Goal: Information Seeking & Learning: Learn about a topic

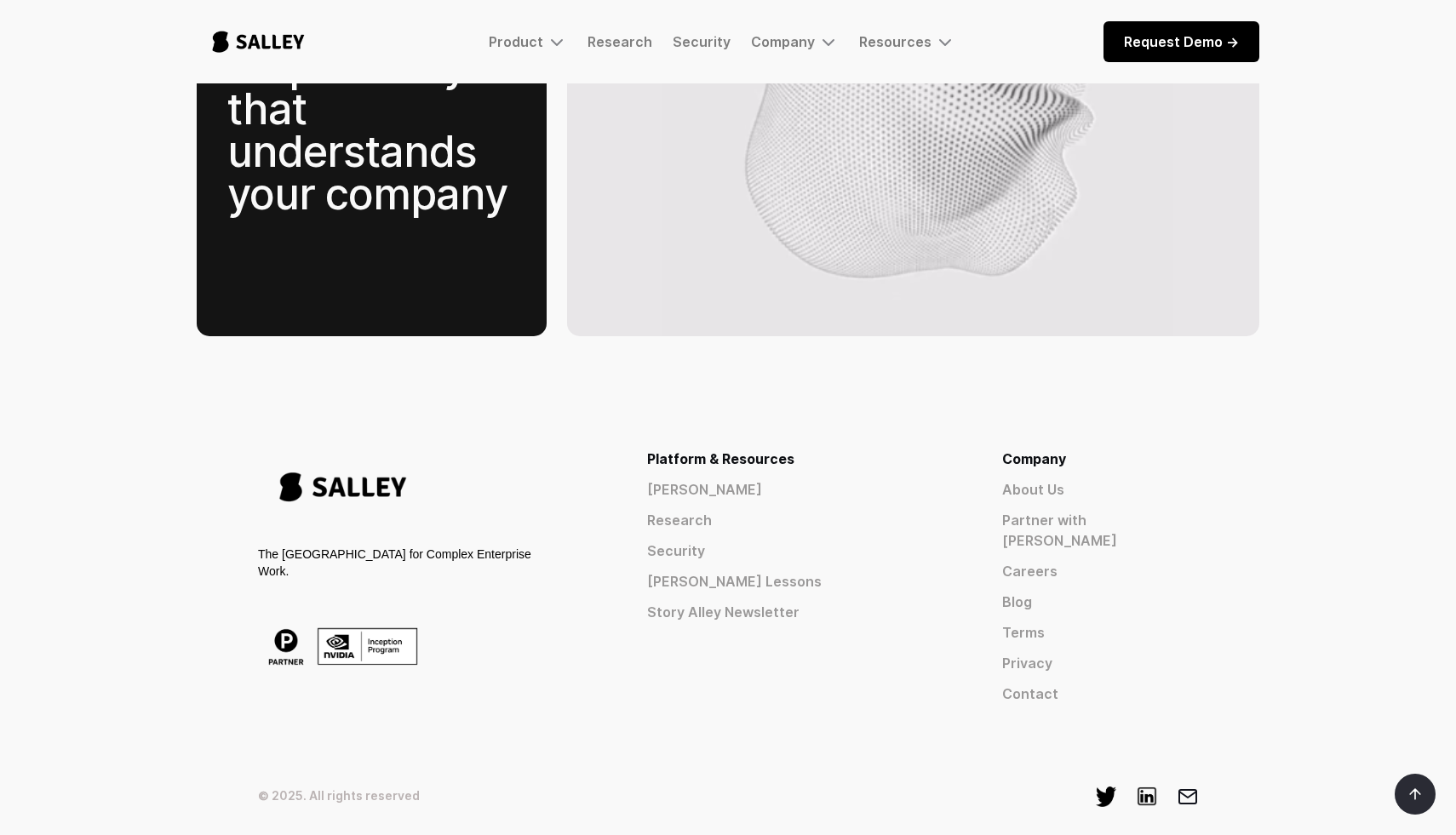
scroll to position [2599, 0]
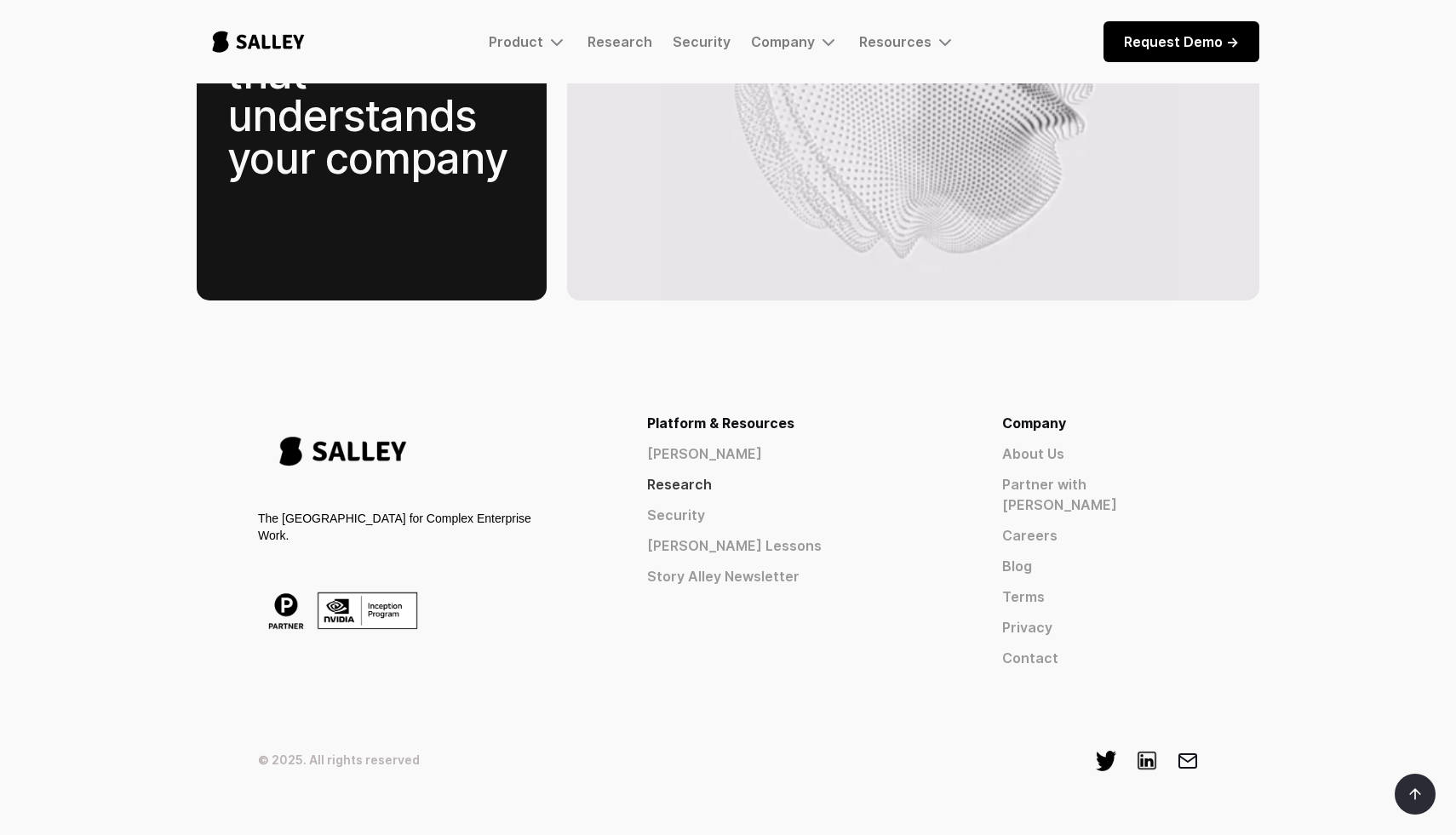
click at [856, 474] on link "Research" at bounding box center [794, 484] width 294 height 21
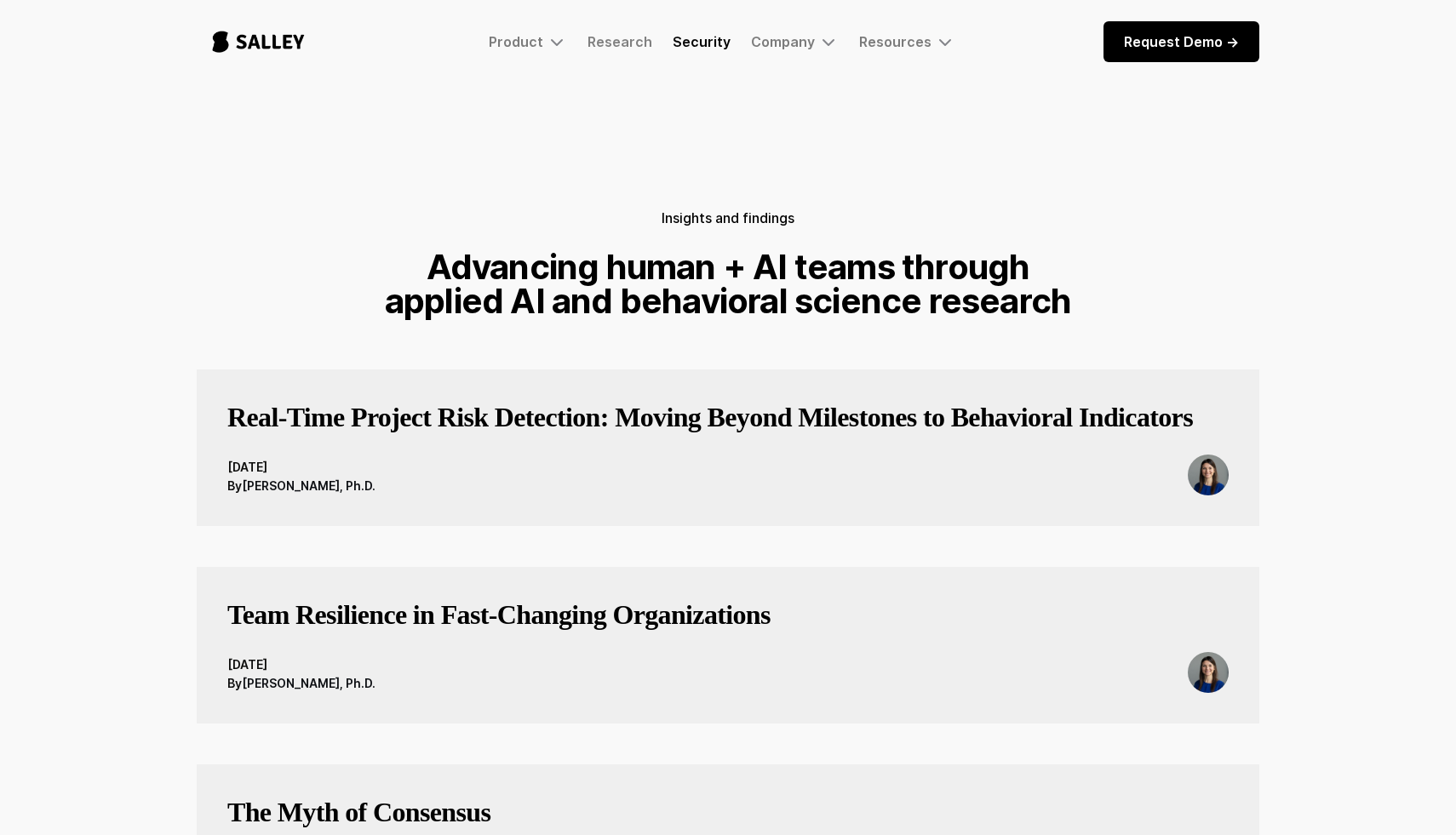
click at [718, 39] on link "Security" at bounding box center [702, 41] width 58 height 17
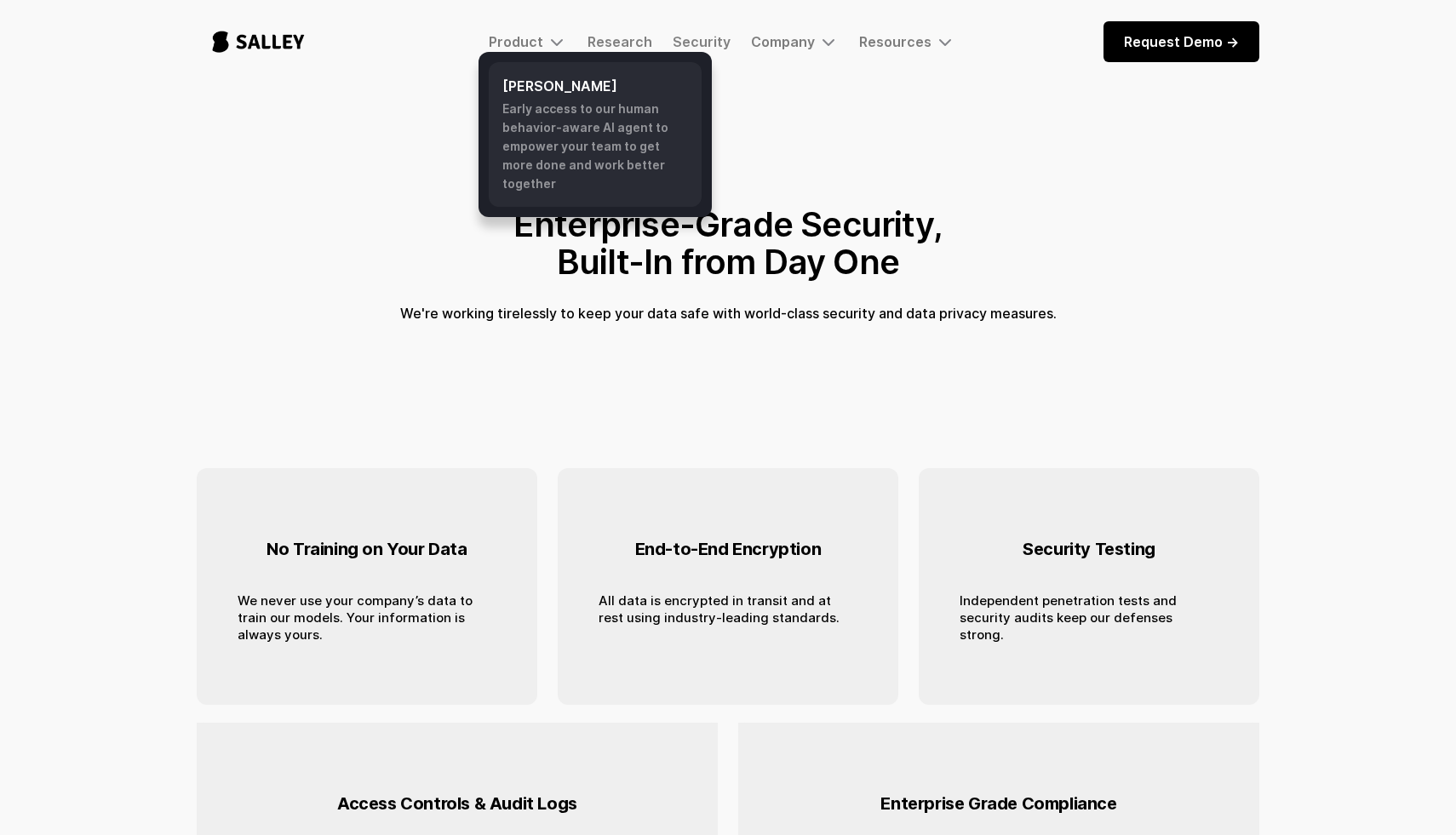
click at [527, 114] on div "Early access to our human behavior-aware AI agent to empower your team to get m…" at bounding box center [595, 146] width 186 height 94
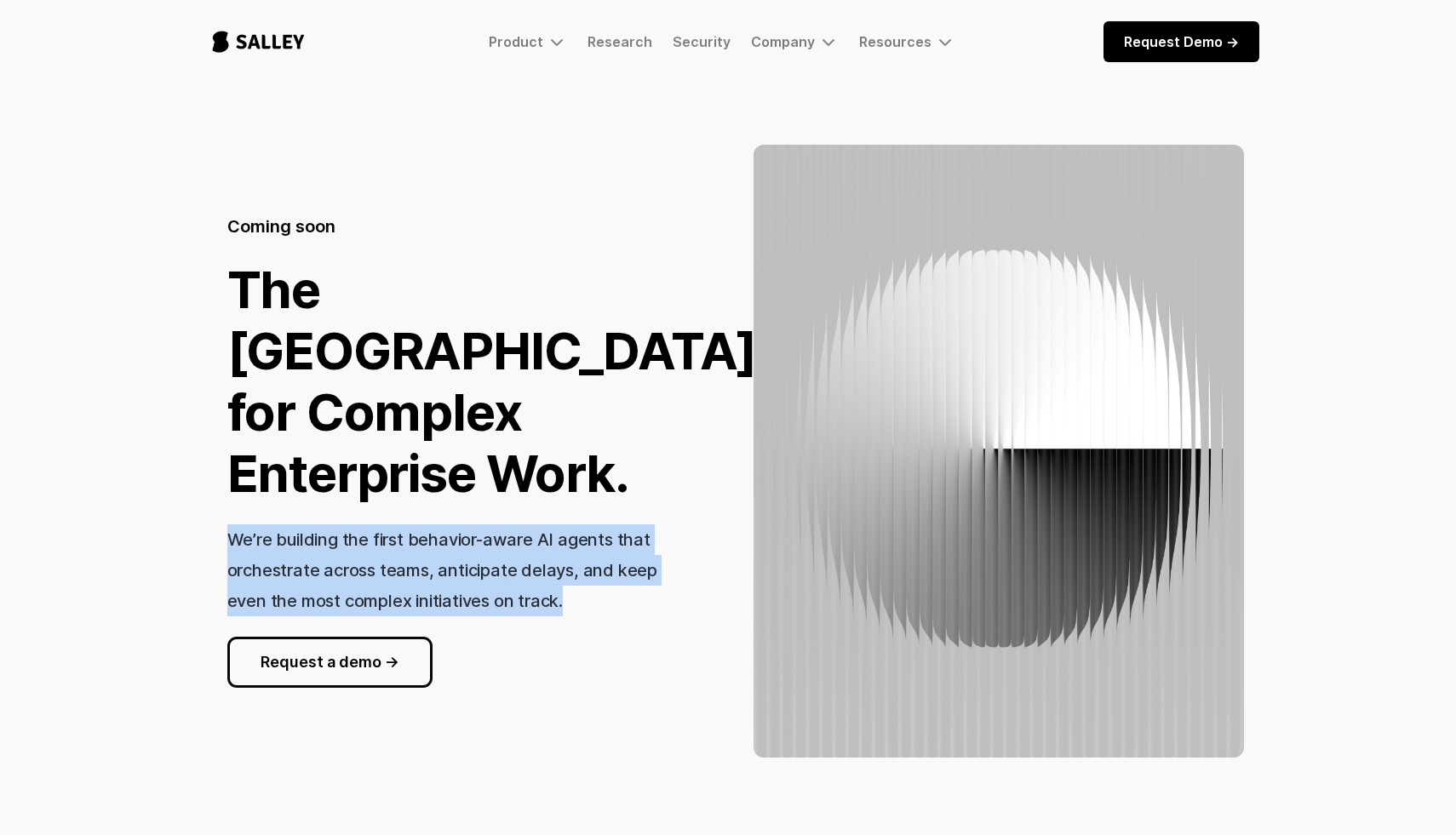
drag, startPoint x: 228, startPoint y: 533, endPoint x: 573, endPoint y: 595, distance: 350.5
click at [573, 595] on div "We’re building the first behavior-aware AI agents that orchestrate across teams…" at bounding box center [457, 570] width 461 height 92
copy h3 "We’re building the first behavior-aware AI agents that orchestrate across teams…"
